Goal: Entertainment & Leisure: Consume media (video, audio)

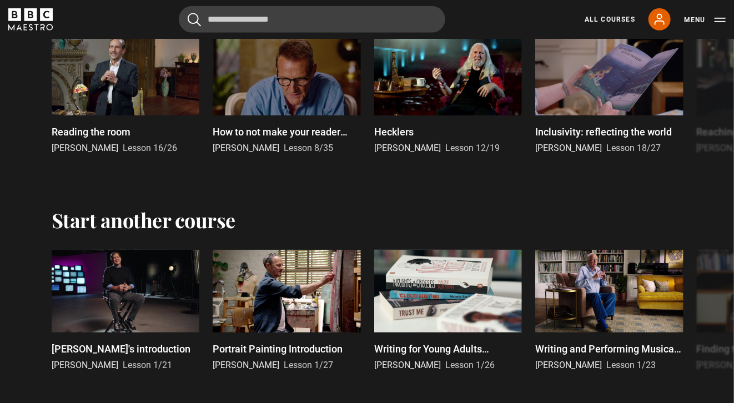
scroll to position [2276, 0]
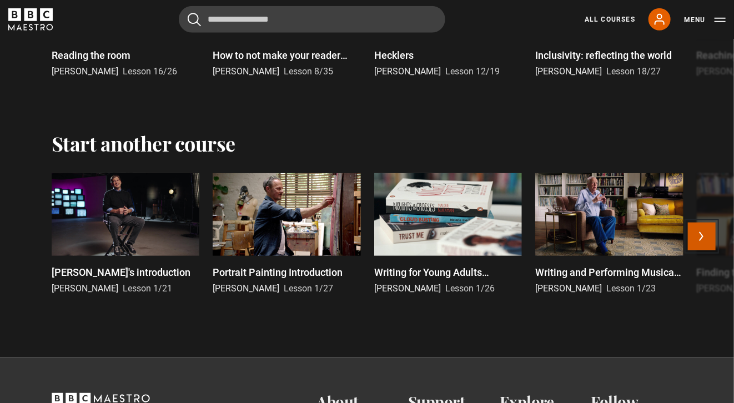
click at [702, 241] on button "Next" at bounding box center [702, 237] width 28 height 28
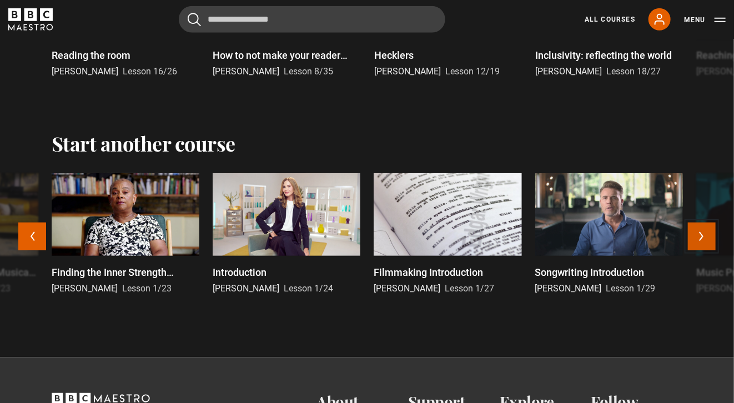
click at [704, 238] on button "Next" at bounding box center [702, 237] width 28 height 28
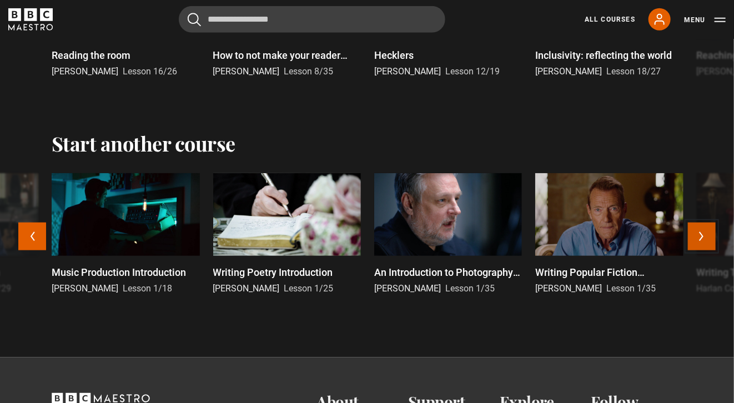
click at [704, 240] on button "Next" at bounding box center [702, 237] width 28 height 28
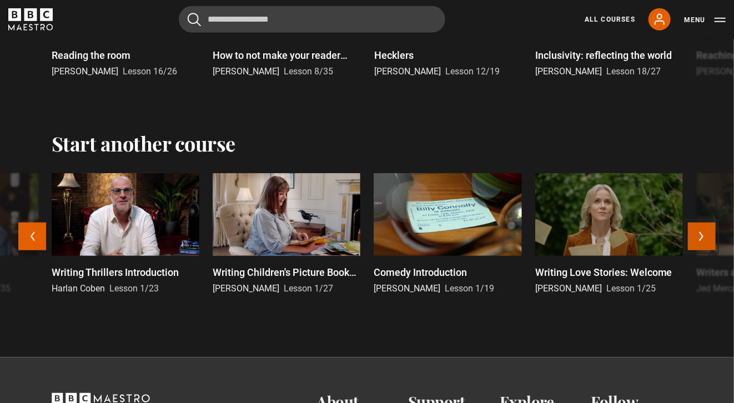
click at [703, 236] on button "Next" at bounding box center [702, 237] width 28 height 28
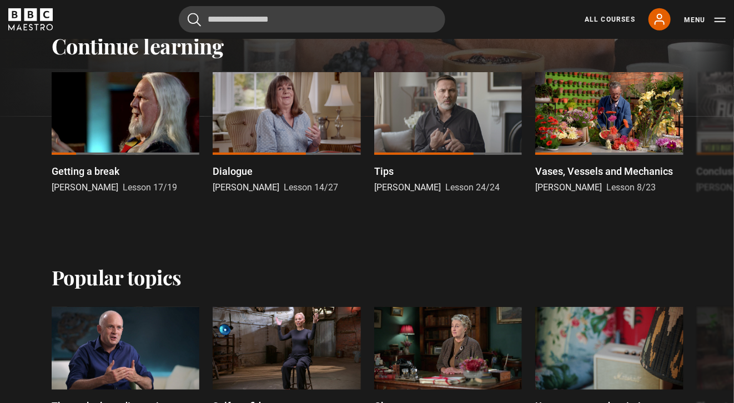
scroll to position [333, 0]
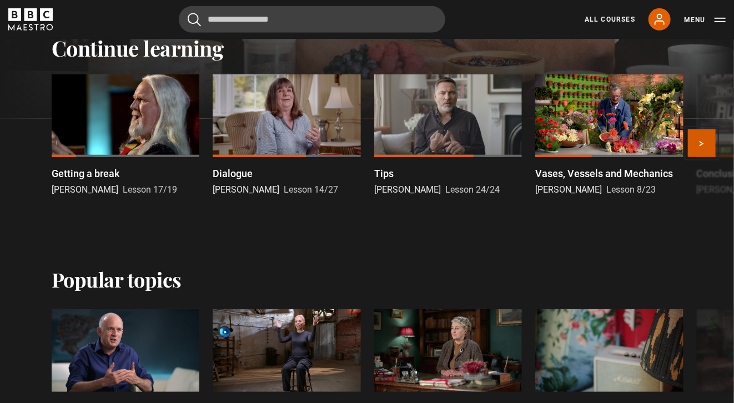
click at [707, 148] on button "Next" at bounding box center [702, 143] width 28 height 28
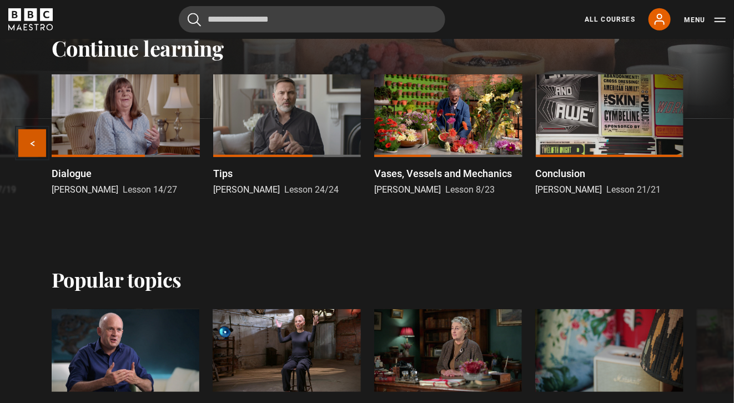
click at [23, 148] on button "Previous" at bounding box center [32, 143] width 28 height 28
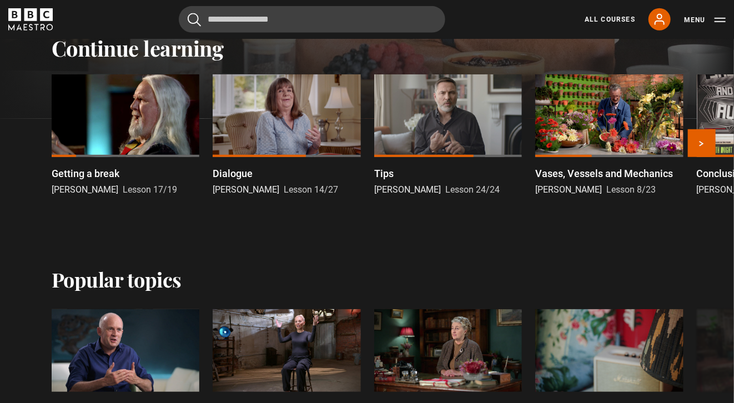
click at [273, 132] on div at bounding box center [287, 115] width 148 height 83
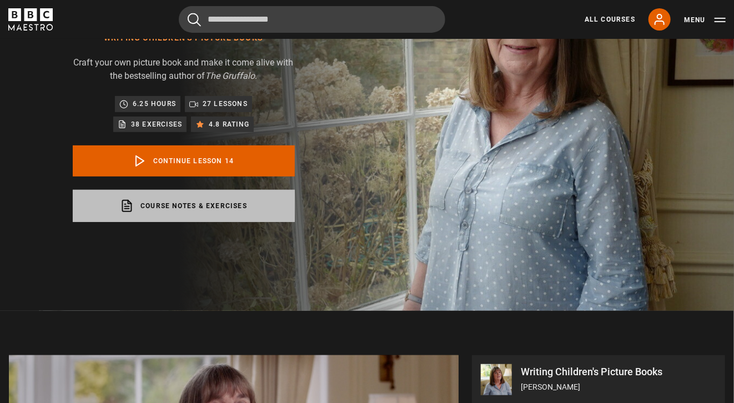
scroll to position [113, 0]
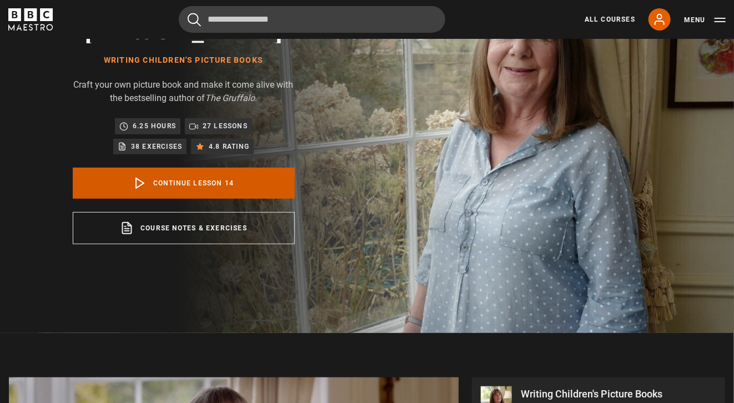
click at [184, 185] on link "Continue lesson 14" at bounding box center [184, 183] width 222 height 31
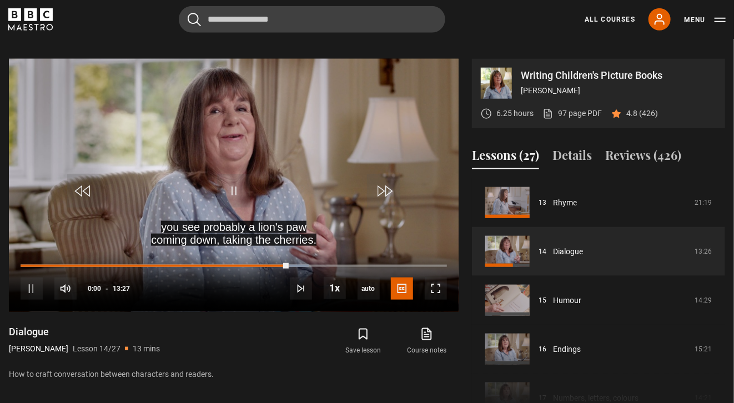
scroll to position [446, 0]
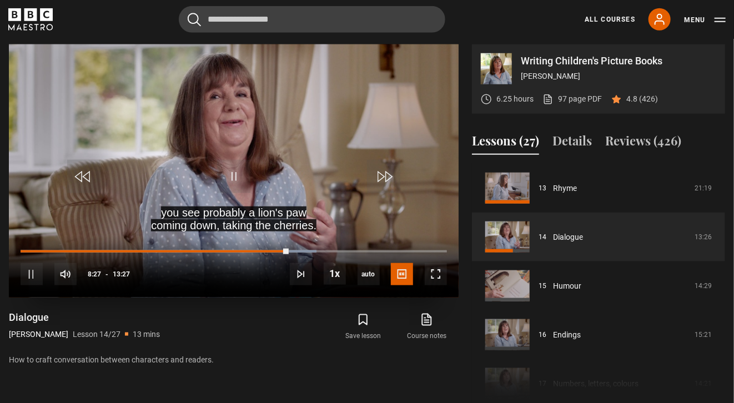
click at [280, 253] on div "10s Skip Back 10 seconds Pause 10s Skip Forward 10 seconds Loaded : 69.39% 08:1…" at bounding box center [234, 267] width 450 height 62
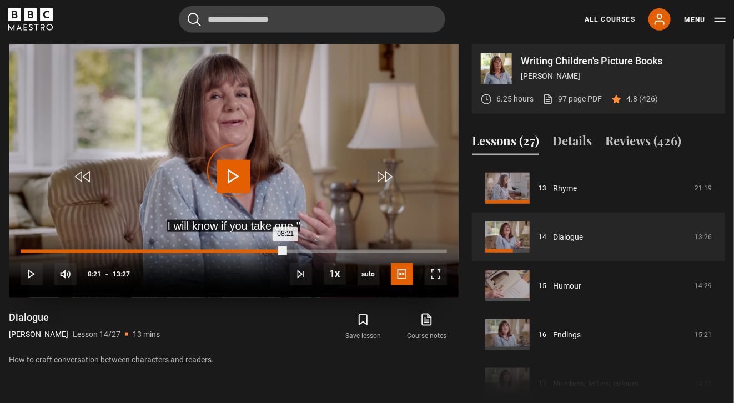
drag, startPoint x: 285, startPoint y: 252, endPoint x: 273, endPoint y: 252, distance: 12.8
click at [273, 252] on div "Loaded : 0.00% 07:56 08:21" at bounding box center [234, 251] width 426 height 3
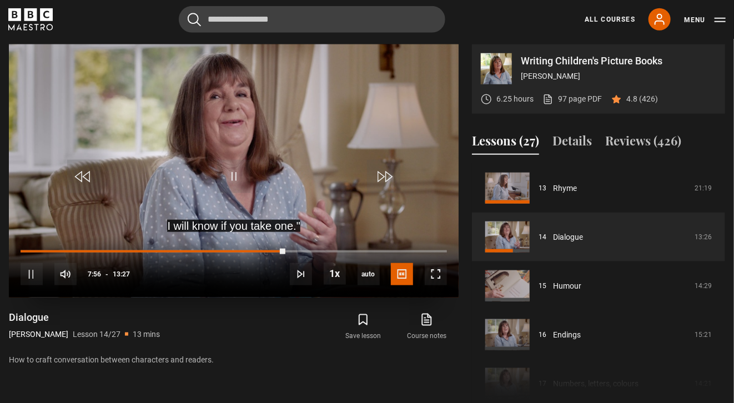
click at [276, 253] on div "10s Skip Back 10 seconds Pause 10s Skip Forward 10 seconds Loaded : 0.00% 07:56…" at bounding box center [234, 267] width 450 height 62
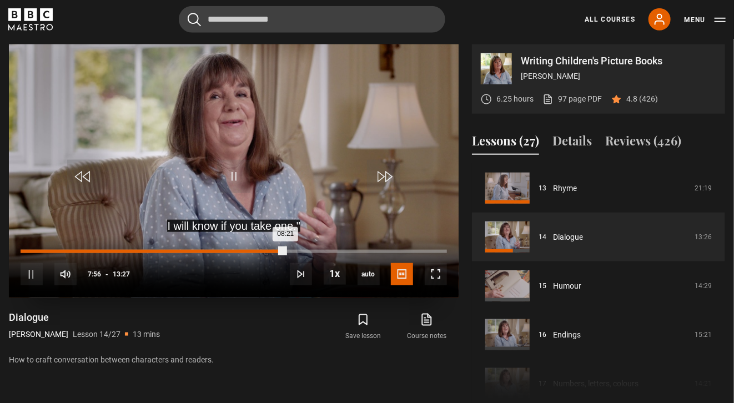
click at [271, 251] on div "08:21" at bounding box center [153, 251] width 265 height 3
click at [257, 251] on div "Loaded : 60.10% 07:26 07:54" at bounding box center [234, 251] width 426 height 3
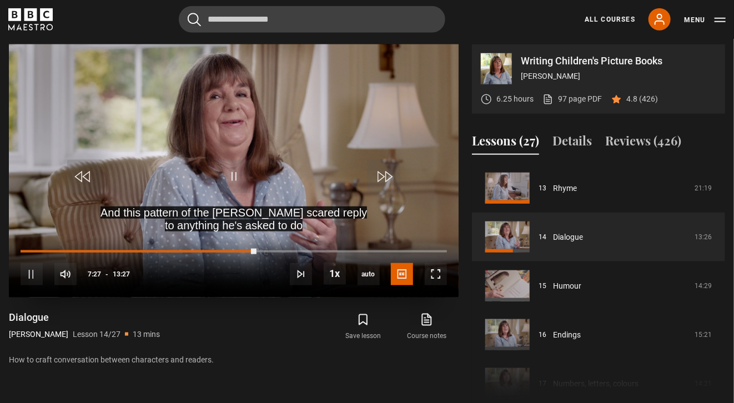
click at [187, 145] on video "Video Player" at bounding box center [234, 170] width 450 height 253
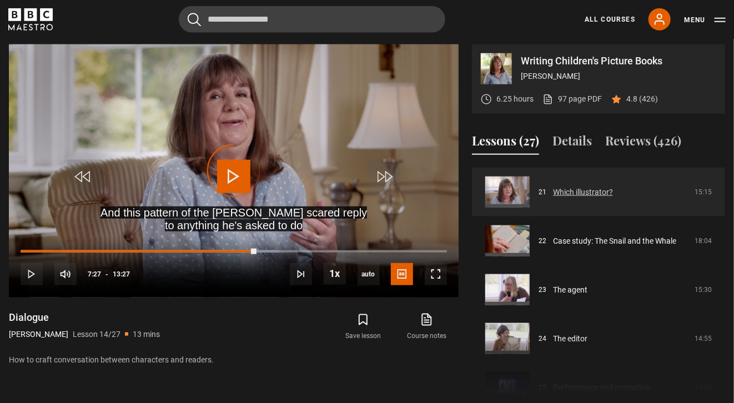
scroll to position [1024, 0]
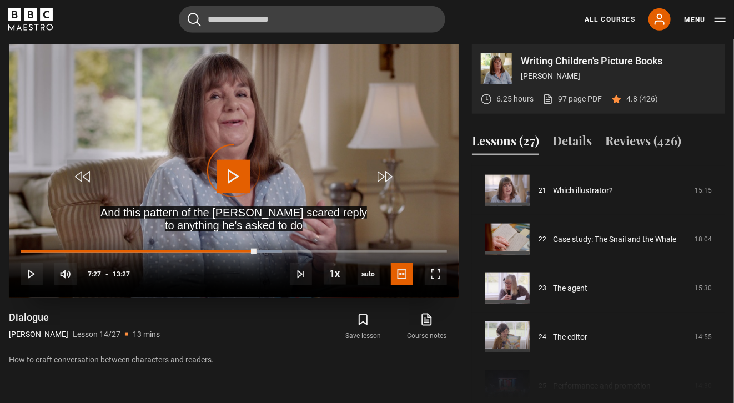
click at [230, 177] on div "Video Player is loading." at bounding box center [234, 171] width 56 height 56
click at [233, 174] on div "Video Player is loading." at bounding box center [234, 171] width 56 height 56
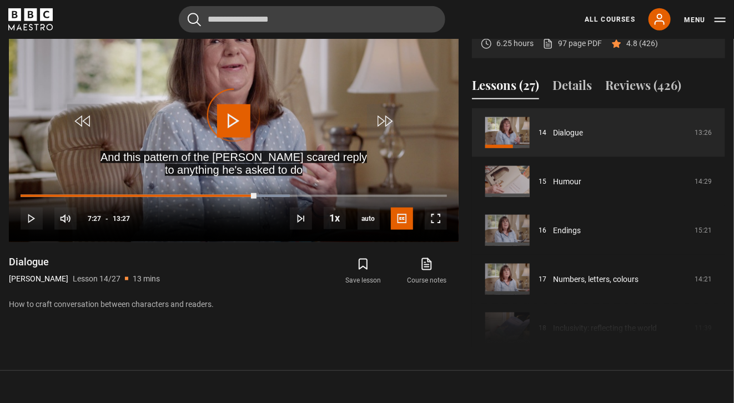
scroll to position [628, 0]
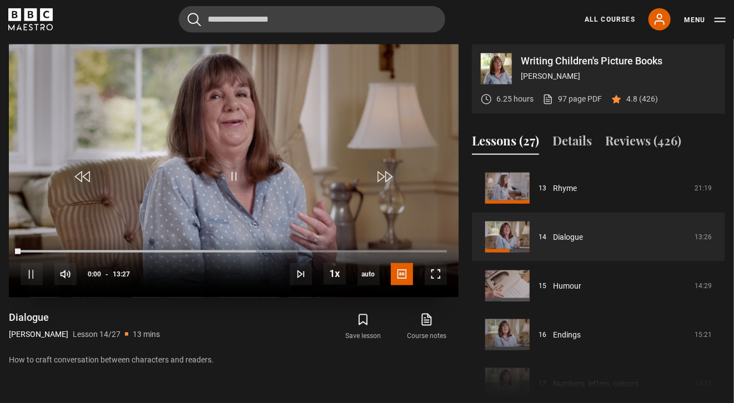
click at [174, 207] on video "Video Player" at bounding box center [234, 170] width 450 height 253
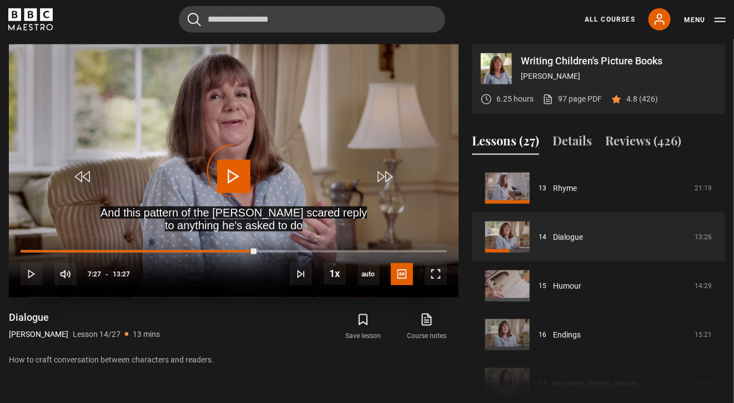
click at [237, 172] on div "Video Player is loading." at bounding box center [234, 171] width 56 height 56
click at [239, 180] on span "Video Player" at bounding box center [233, 176] width 33 height 33
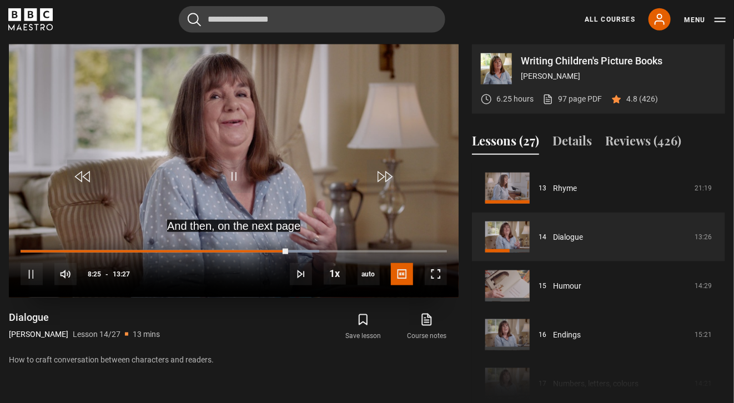
click at [269, 135] on video "Video Player" at bounding box center [234, 170] width 450 height 253
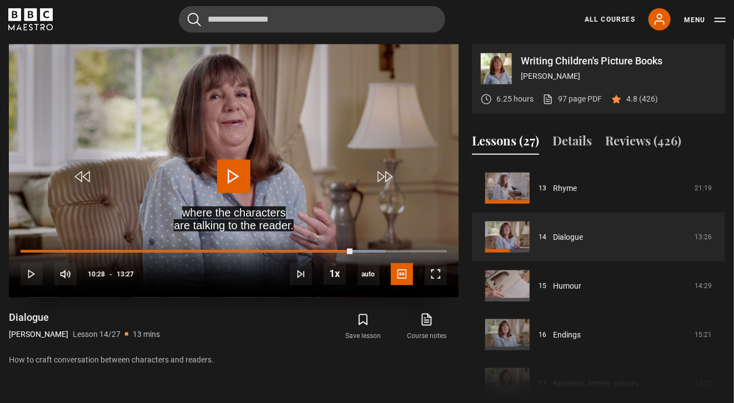
click at [343, 249] on div "10s Skip Back 10 seconds Play 10s Skip Forward 10 seconds Loaded : 85.50% 10:07…" at bounding box center [234, 267] width 450 height 62
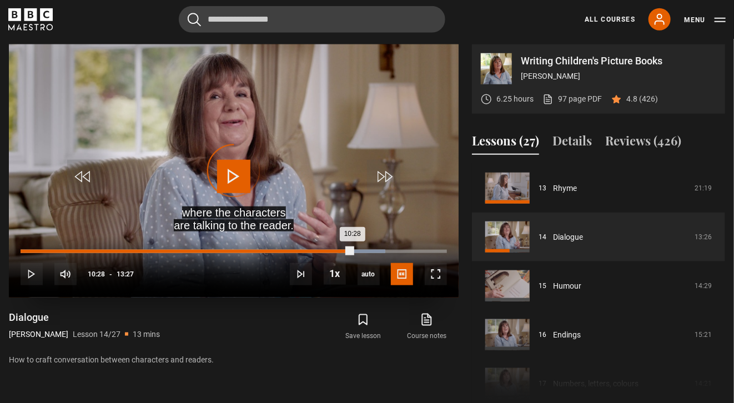
click at [338, 252] on div "Loaded : 85.50% 10:01 10:28" at bounding box center [234, 251] width 426 height 3
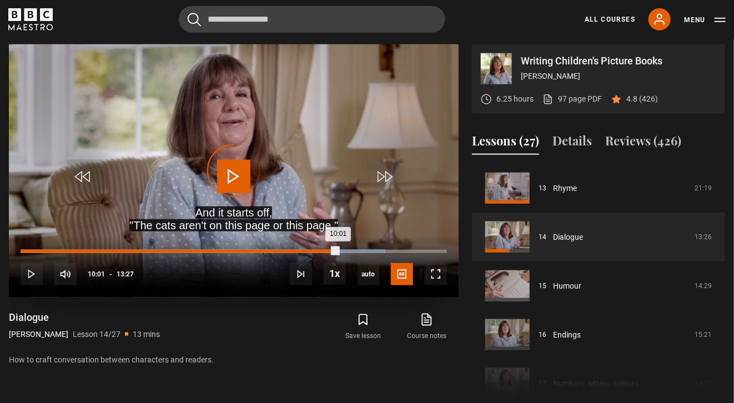
click at [324, 250] on div "09:34" at bounding box center [325, 251] width 2 height 3
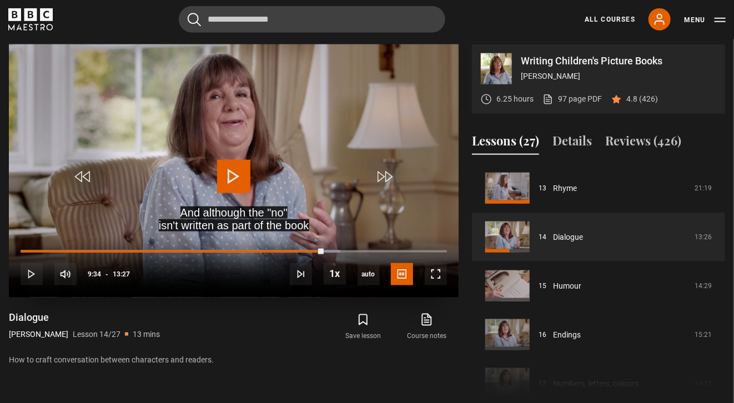
click at [346, 148] on video "Video Player" at bounding box center [234, 170] width 450 height 253
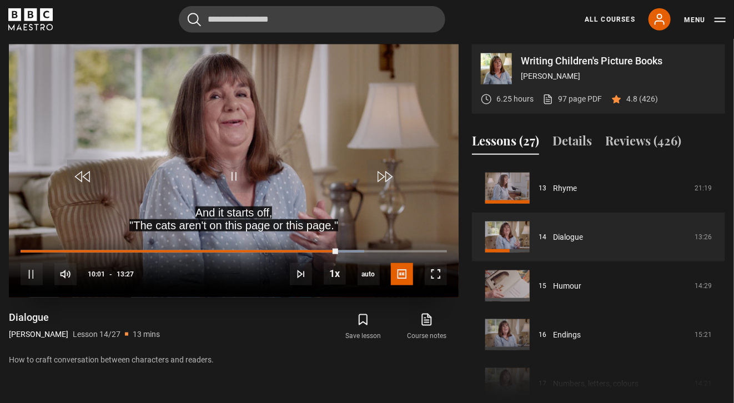
click at [346, 158] on video "Video Player" at bounding box center [234, 170] width 450 height 253
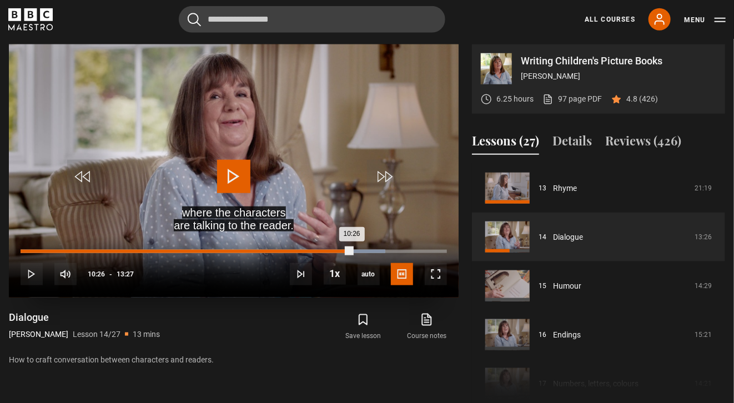
click at [343, 251] on div "10:08" at bounding box center [344, 251] width 2 height 3
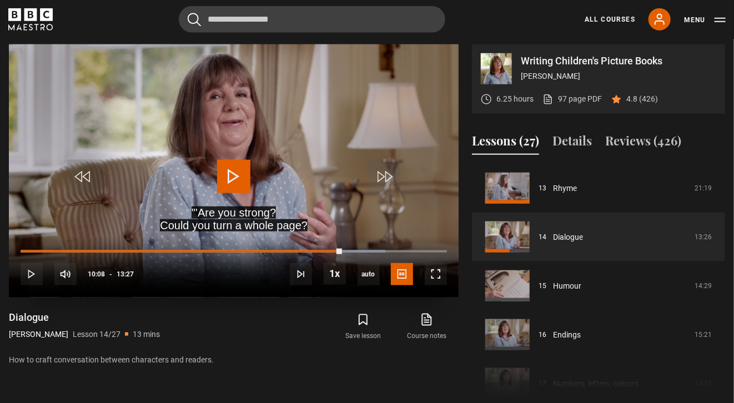
click at [338, 202] on video "Video Player" at bounding box center [234, 170] width 450 height 253
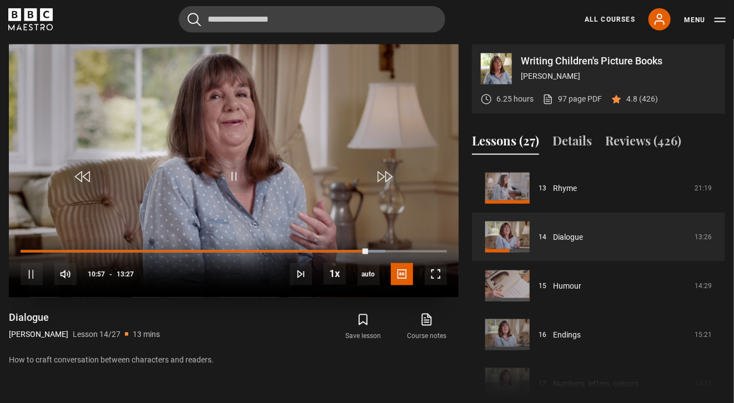
click at [284, 180] on video "Video Player" at bounding box center [234, 170] width 450 height 253
